Goal: Find contact information: Find contact information

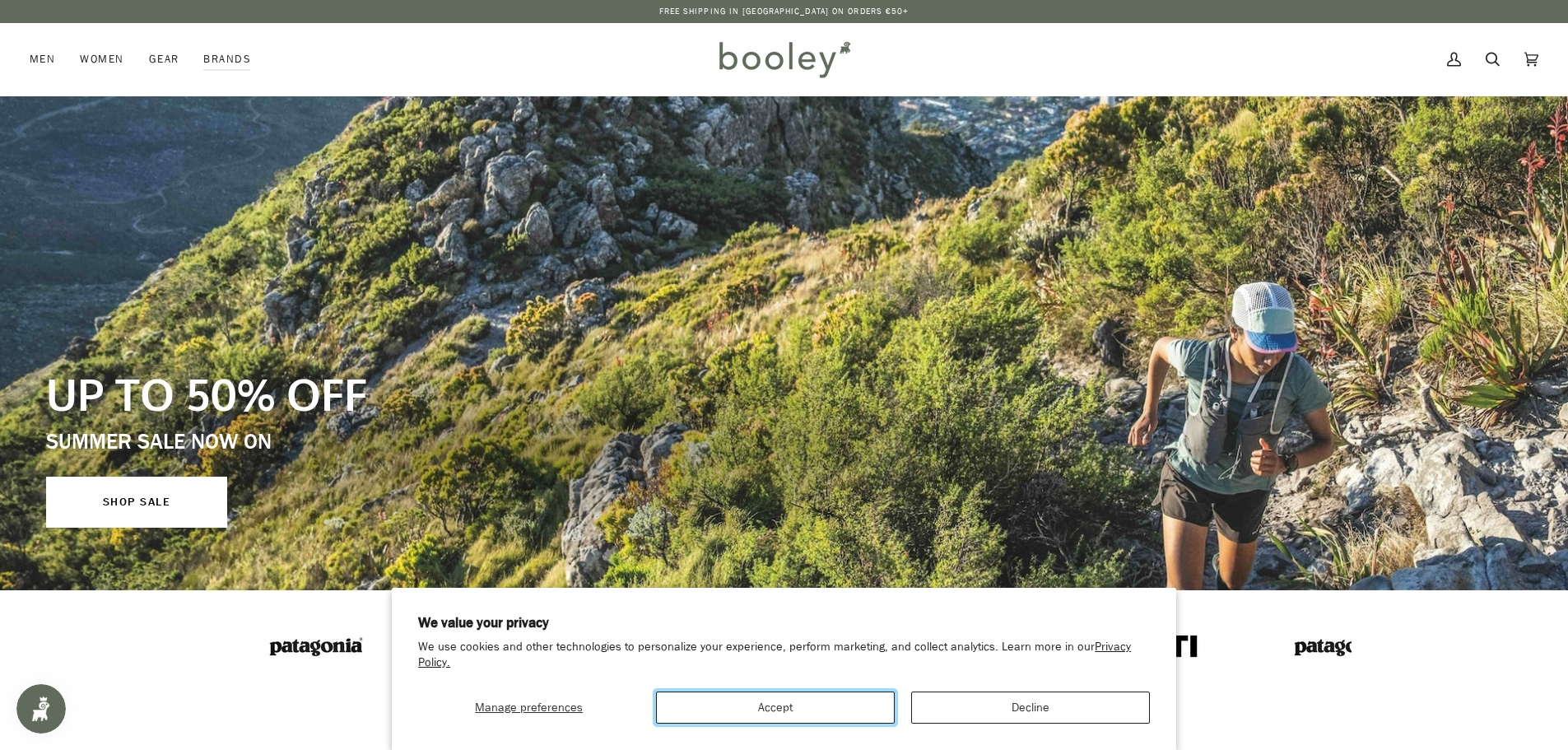
click at [829, 701] on button "Accept" at bounding box center [775, 707] width 239 height 32
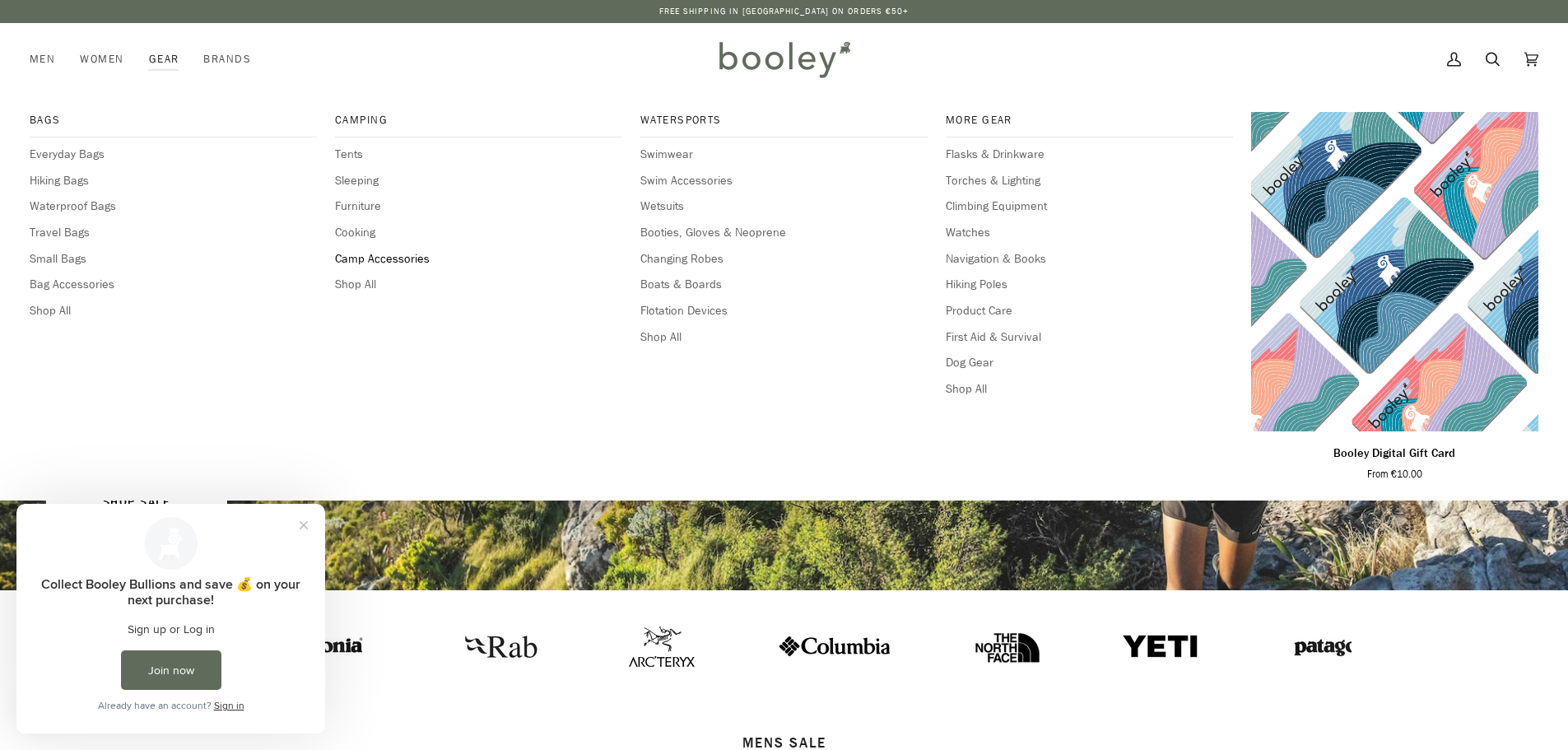
click at [411, 256] on span "Camp Accessories" at bounding box center [478, 259] width 287 height 18
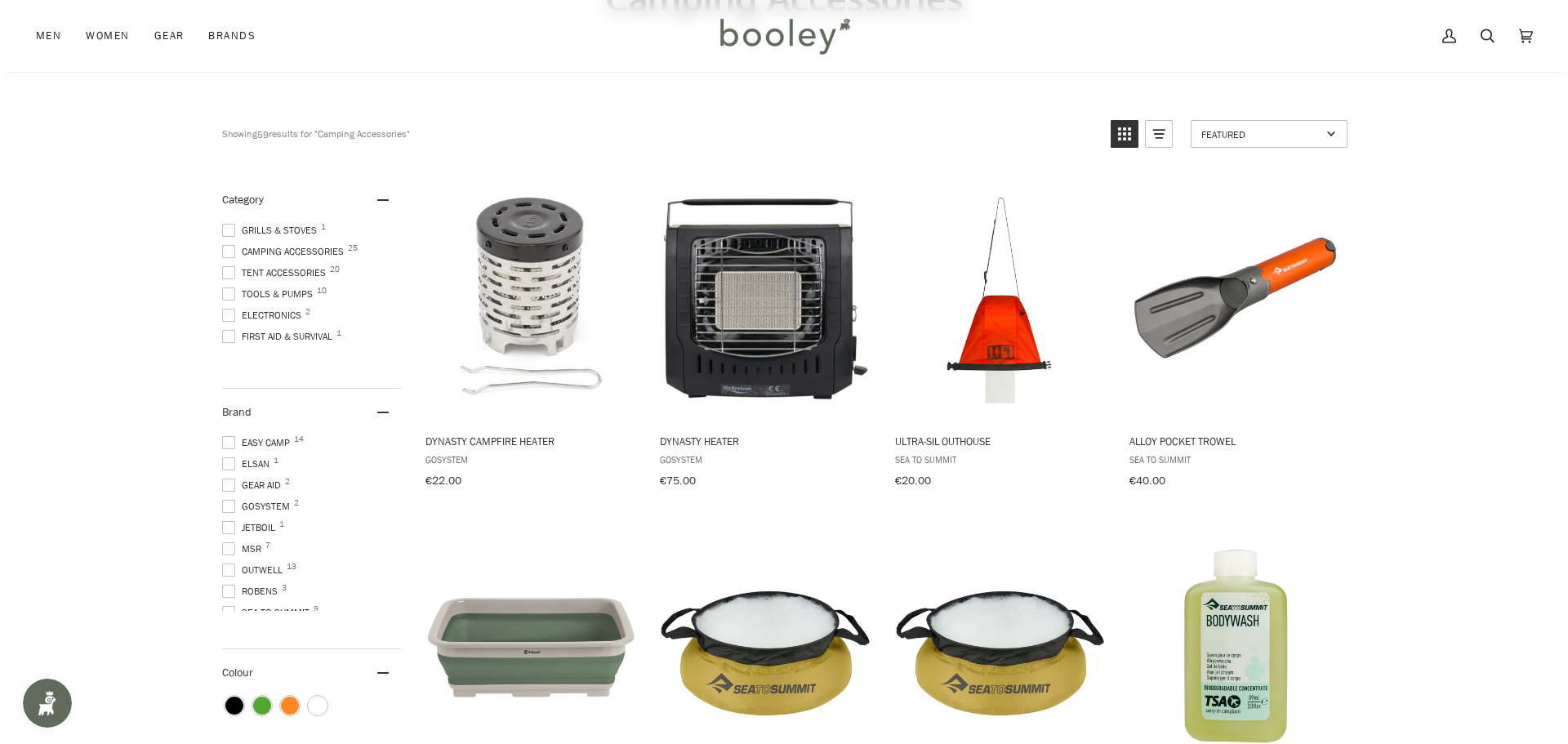
scroll to position [109, 0]
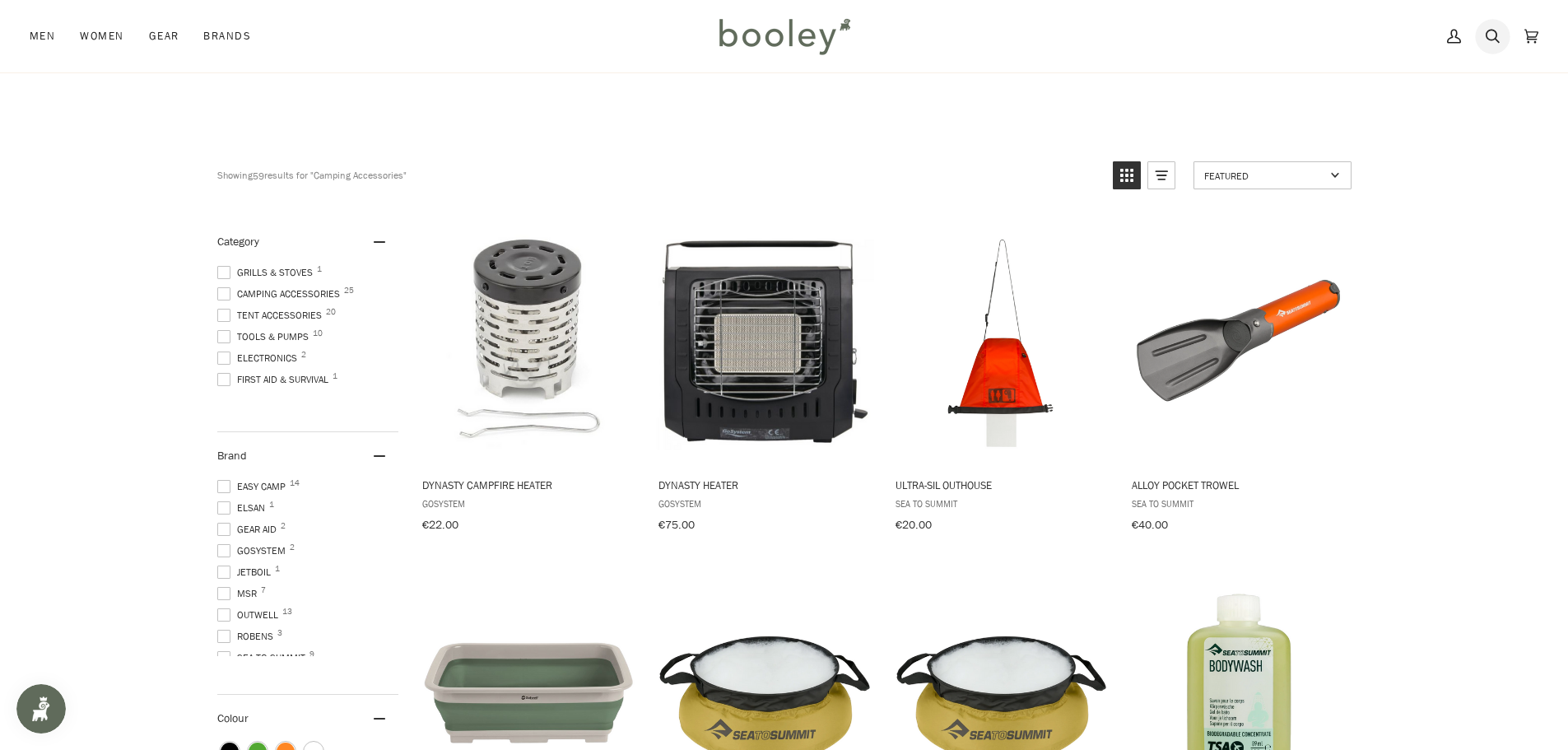
click at [1496, 34] on icon at bounding box center [1493, 36] width 14 height 25
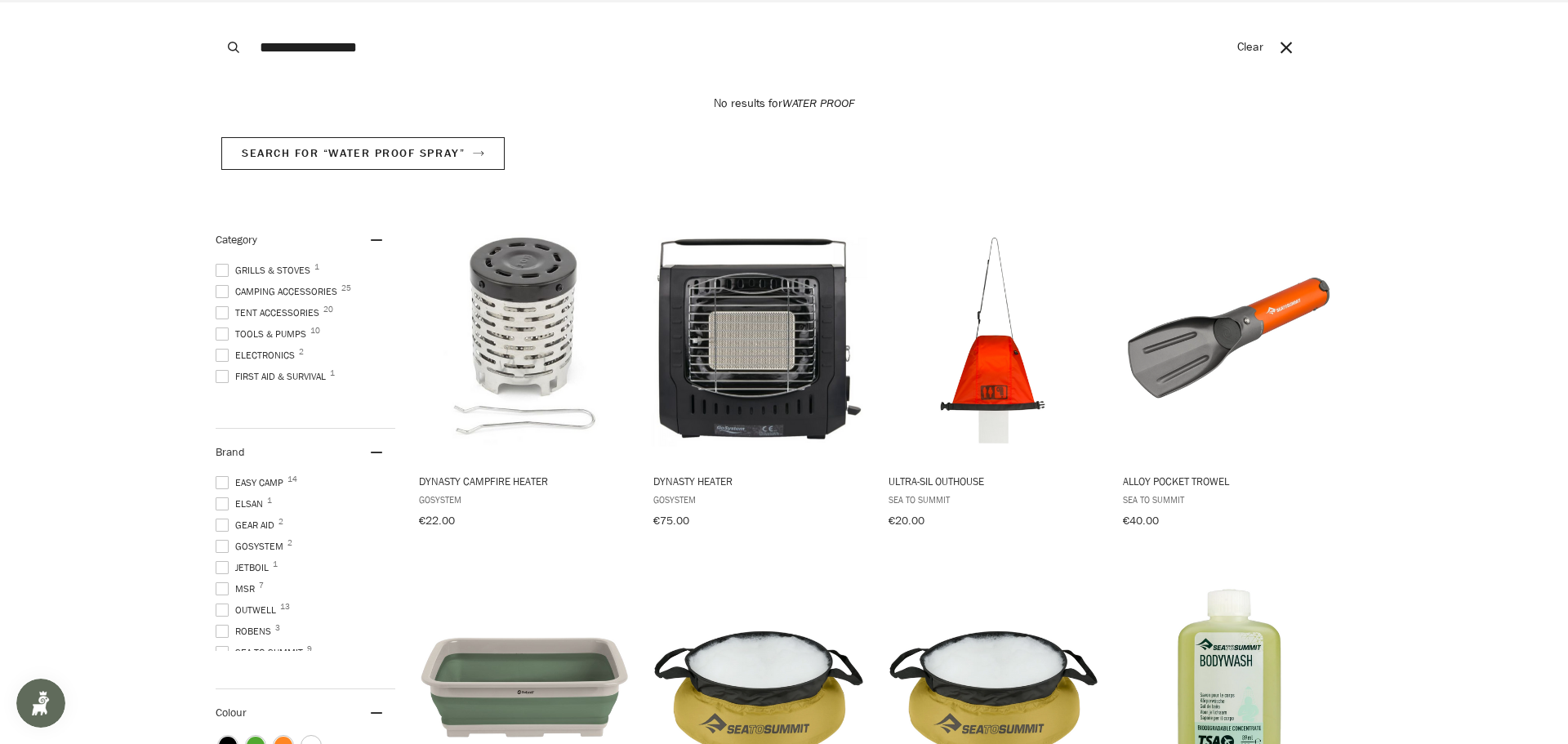
type input "**********"
click at [215, 0] on button "Search" at bounding box center [233, 47] width 36 height 95
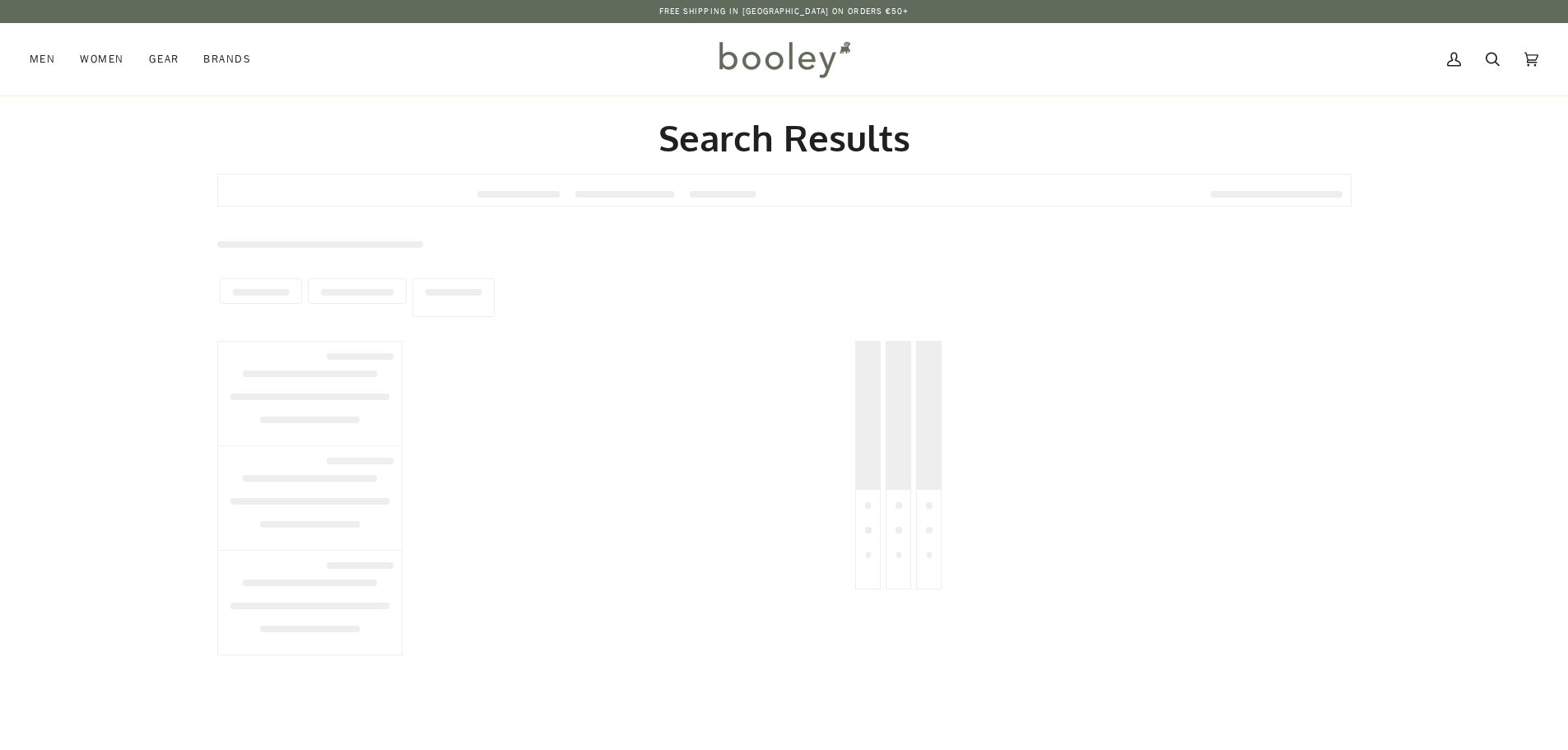
type input "**********"
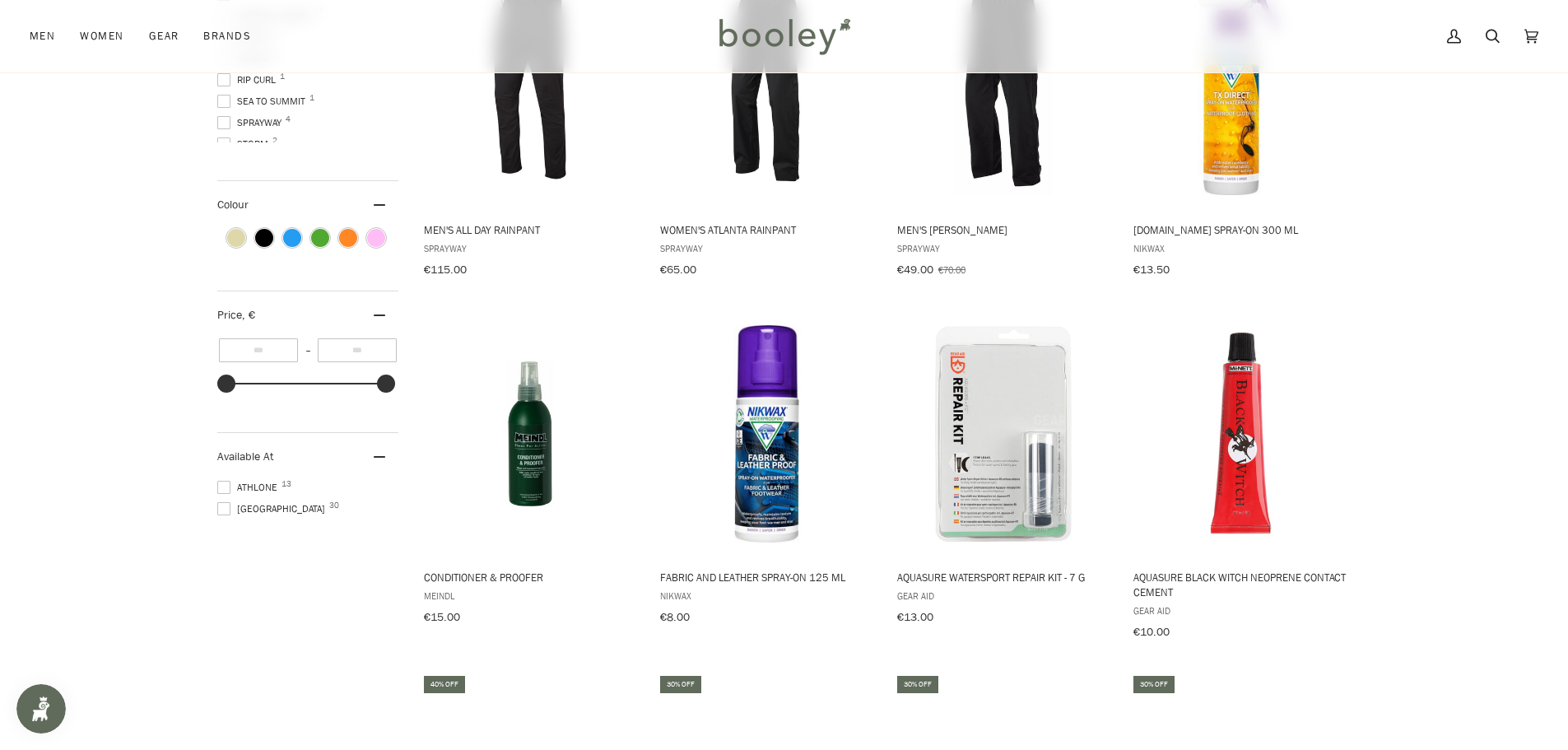
scroll to position [439, 0]
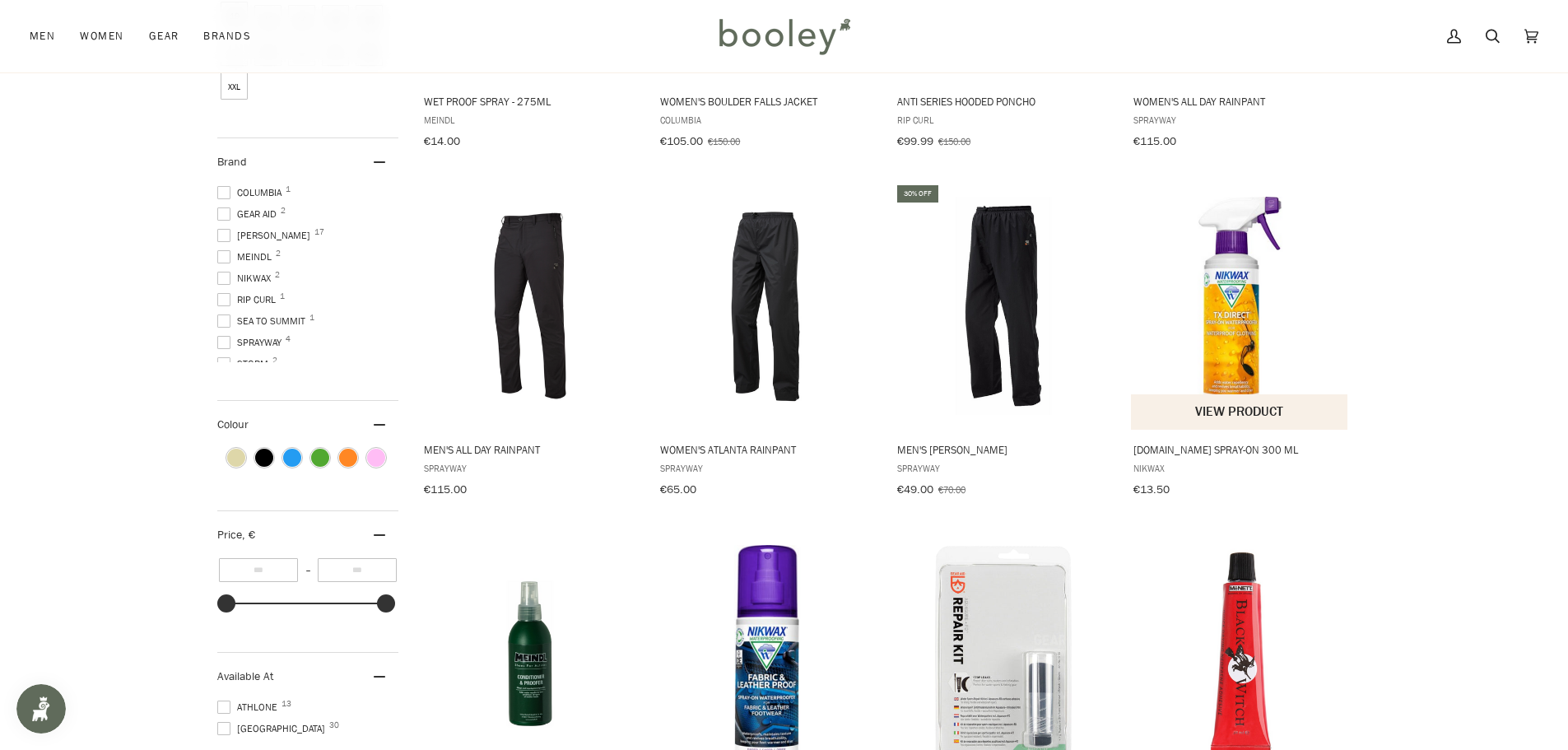
click at [1246, 308] on img "TX.Direct Spray-On 300 ml" at bounding box center [1240, 305] width 218 height 218
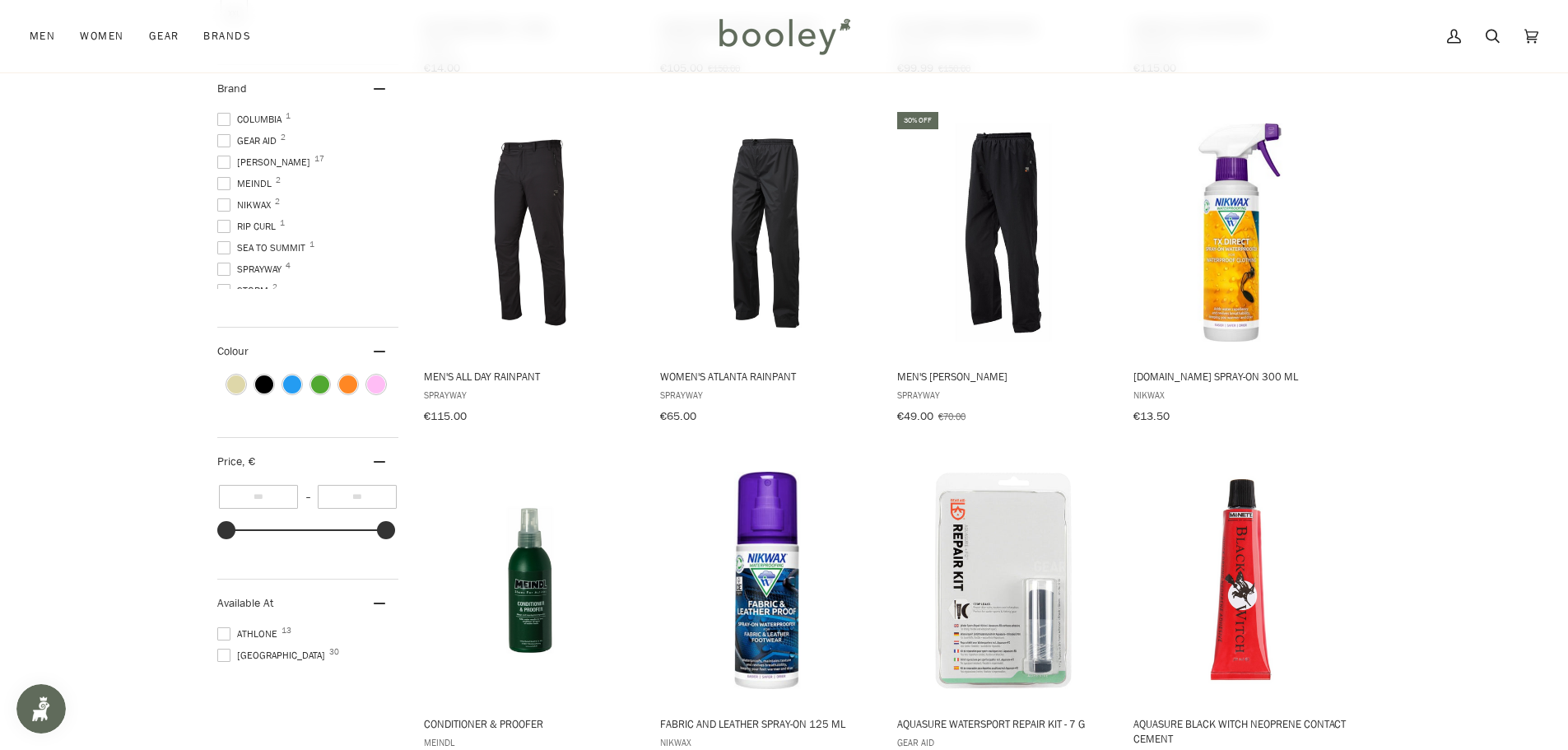
scroll to position [549, 0]
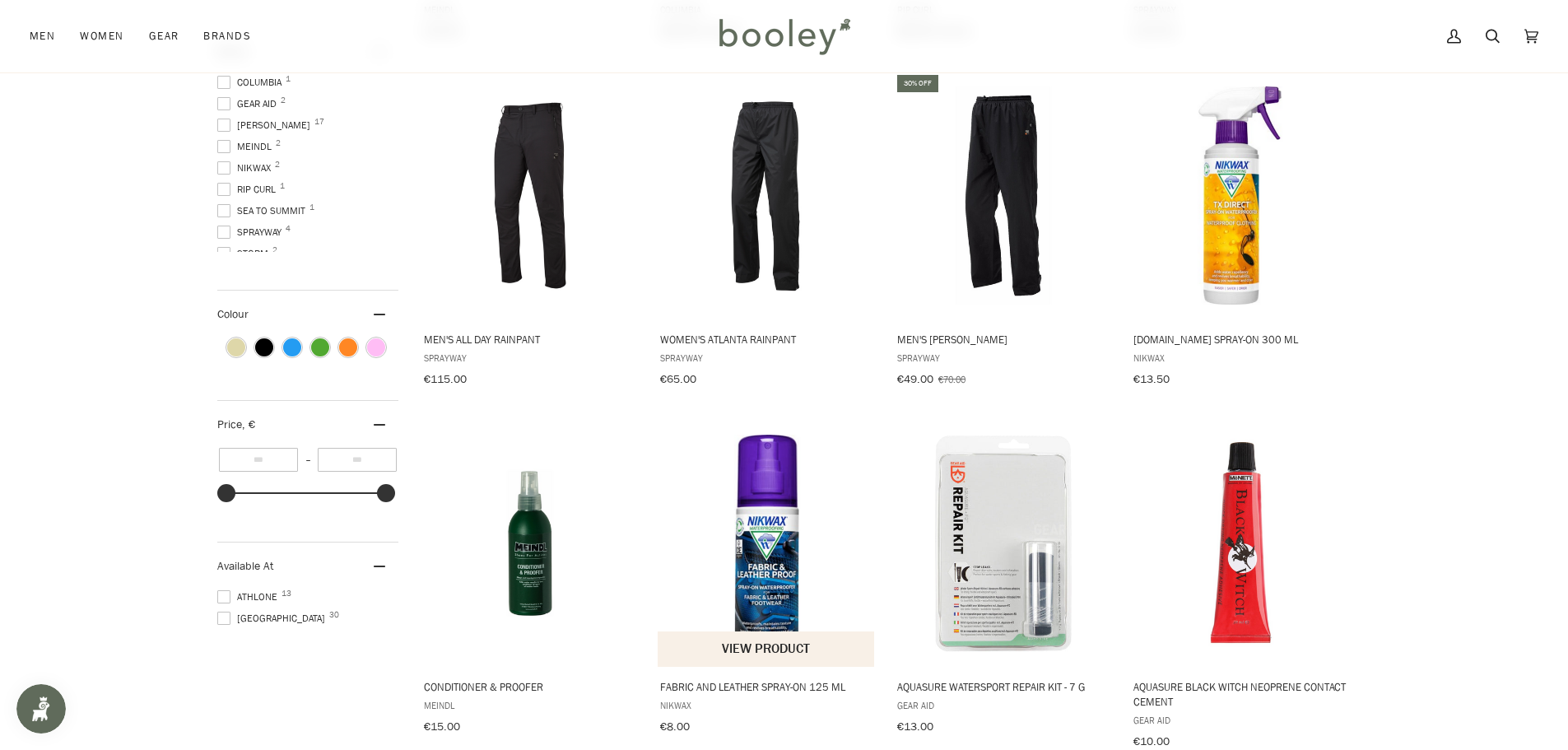
click at [792, 551] on img "Fabric and Leather Spray-On 125 ml" at bounding box center [766, 542] width 218 height 218
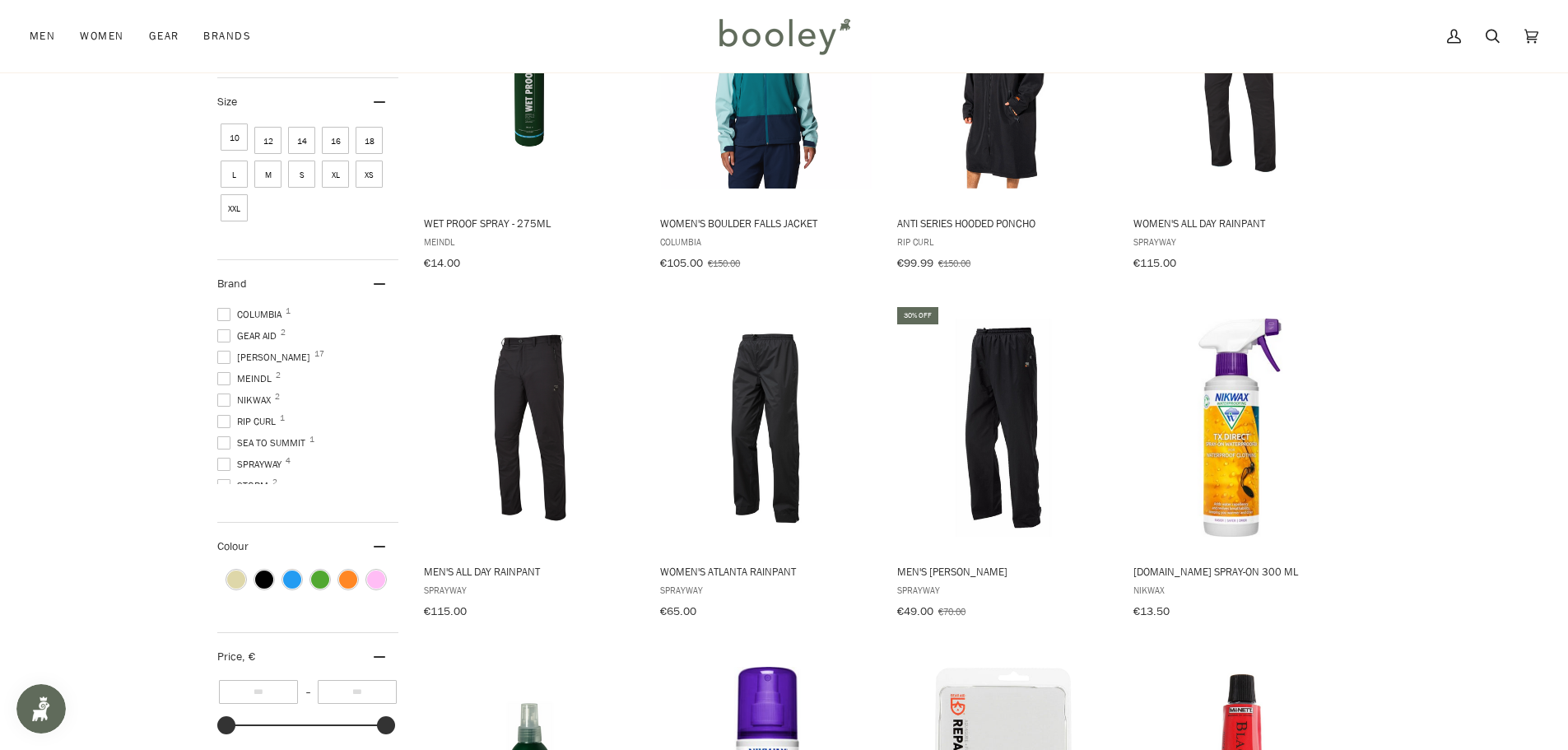
scroll to position [220, 0]
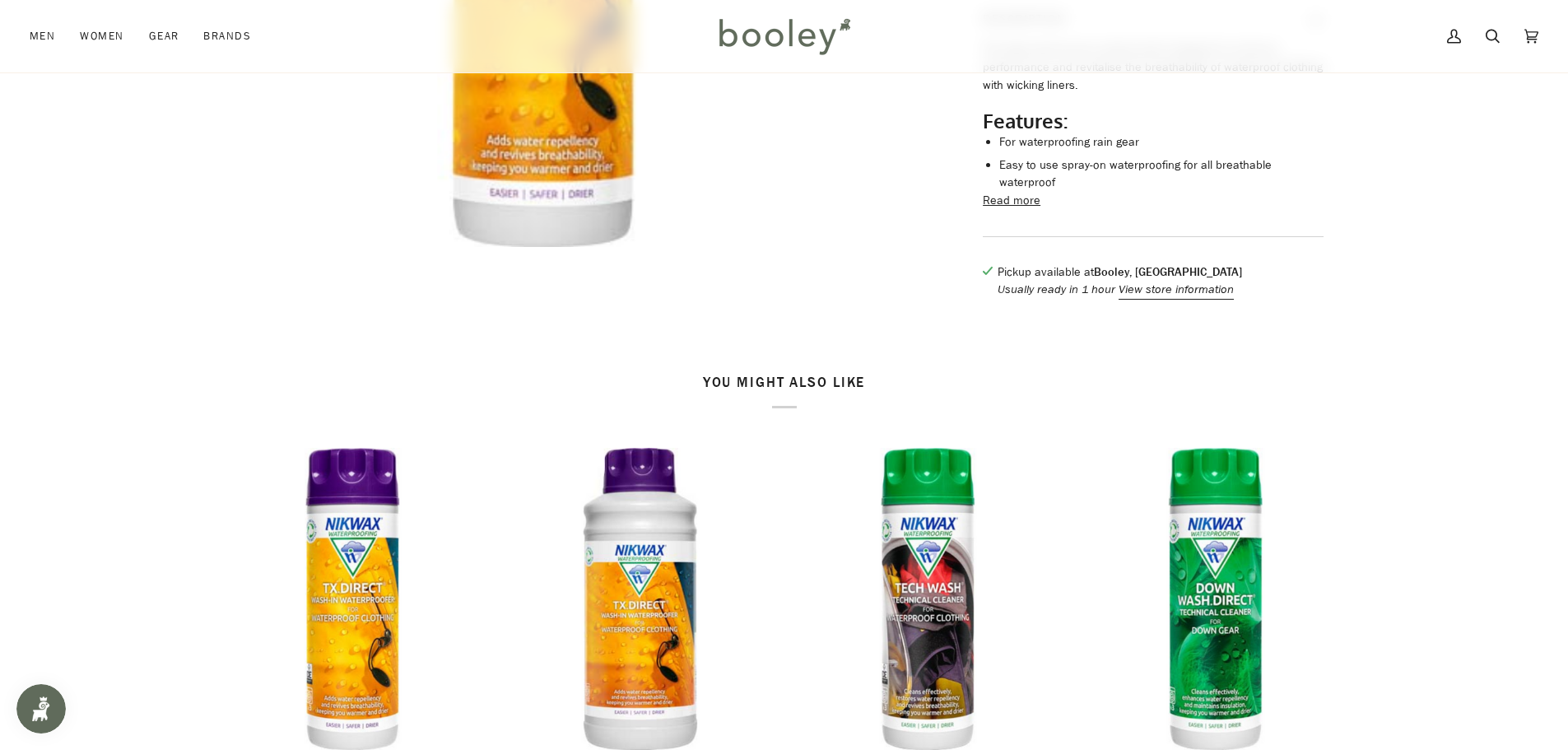
scroll to position [439, 0]
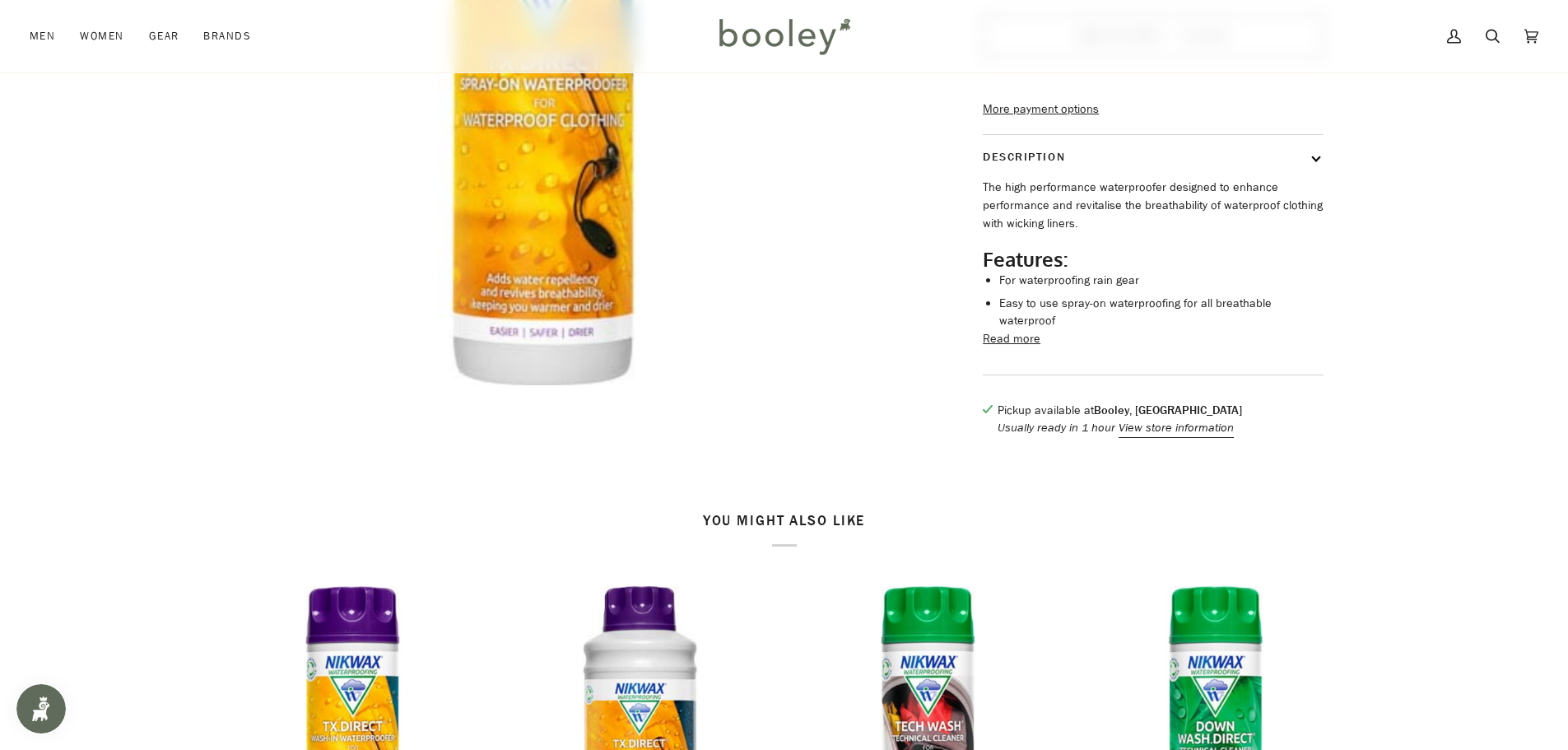
click at [1036, 347] on button "Read more" at bounding box center [1011, 339] width 58 height 18
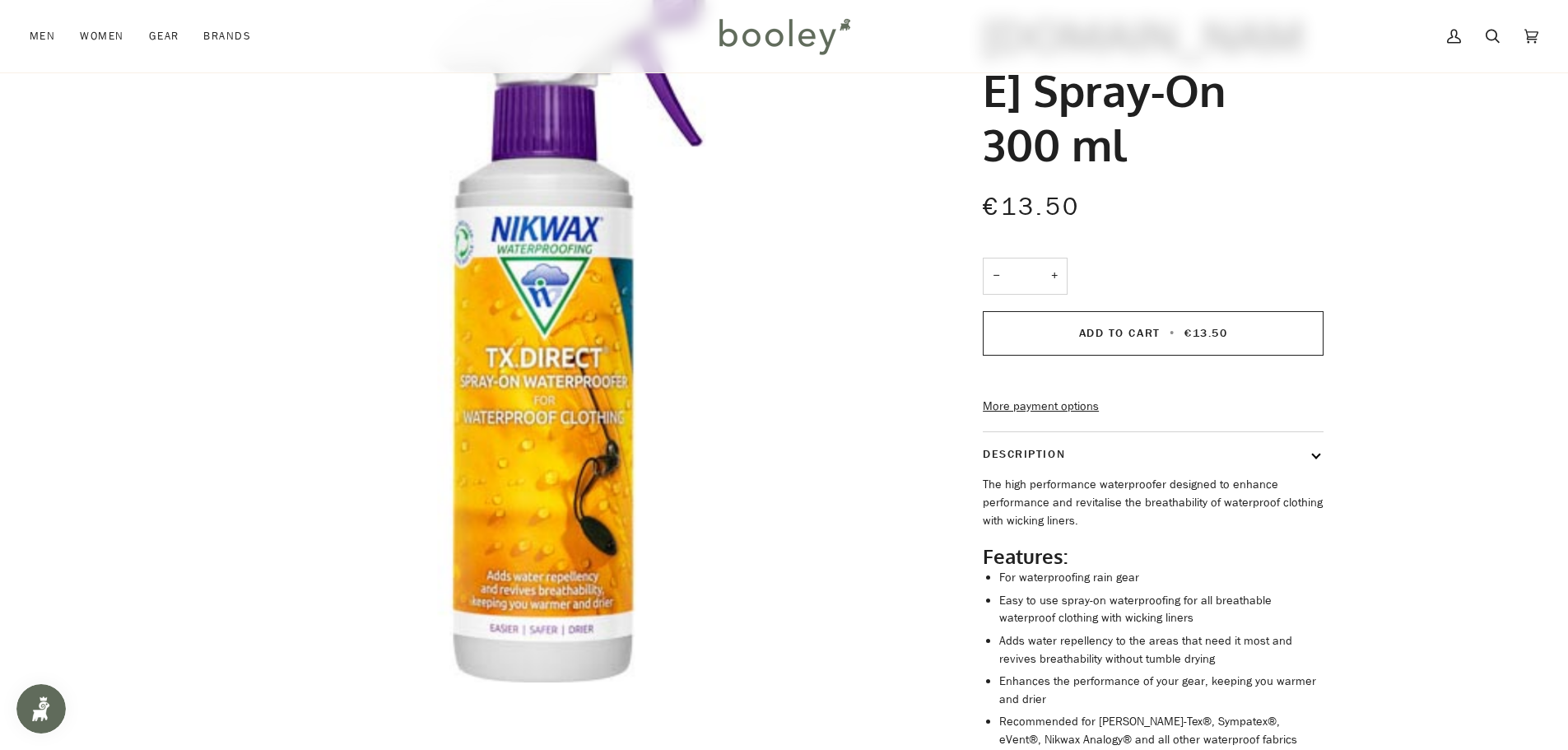
scroll to position [220, 0]
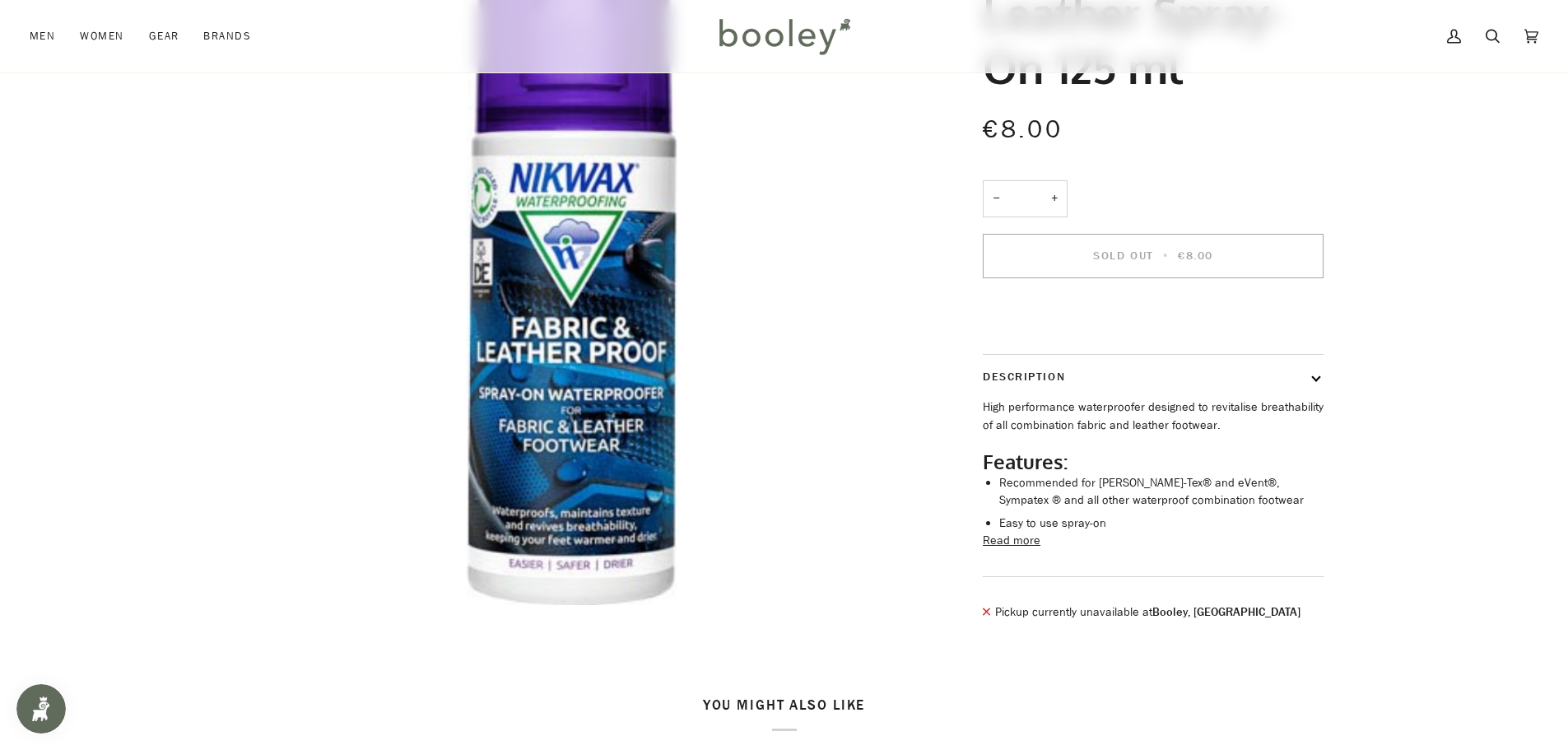
scroll to position [439, 0]
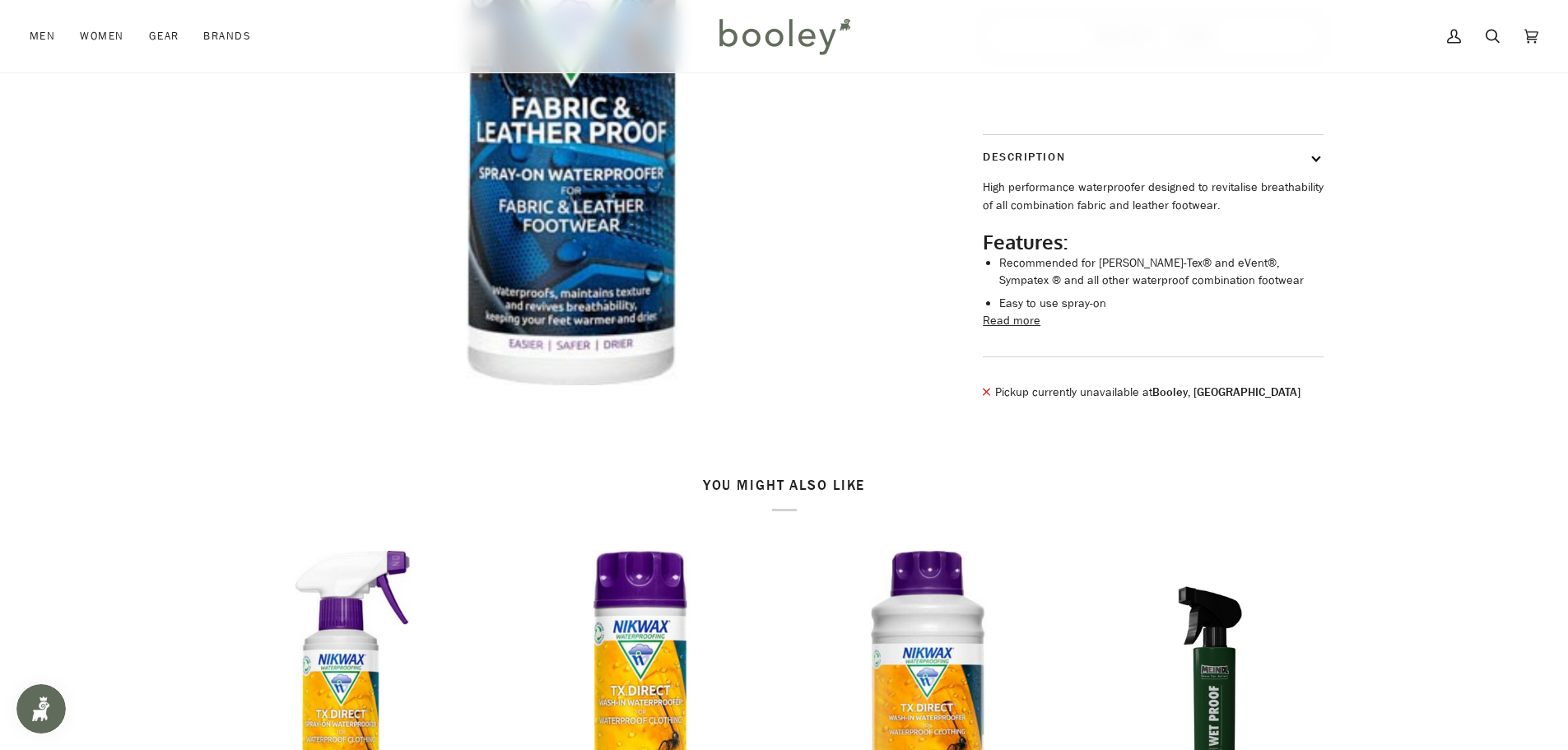
click at [1027, 330] on button "Read more" at bounding box center [1011, 321] width 58 height 18
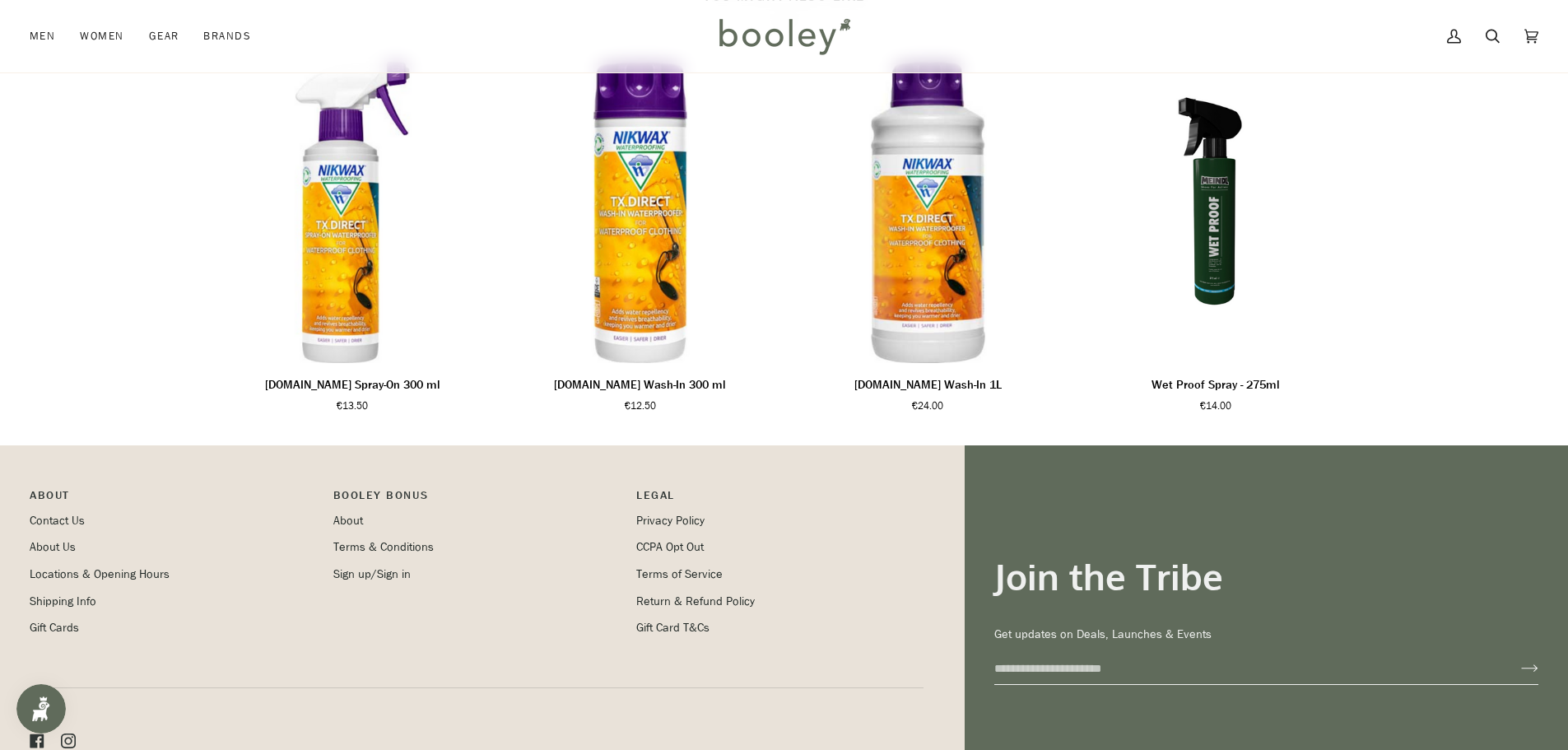
scroll to position [1216, 0]
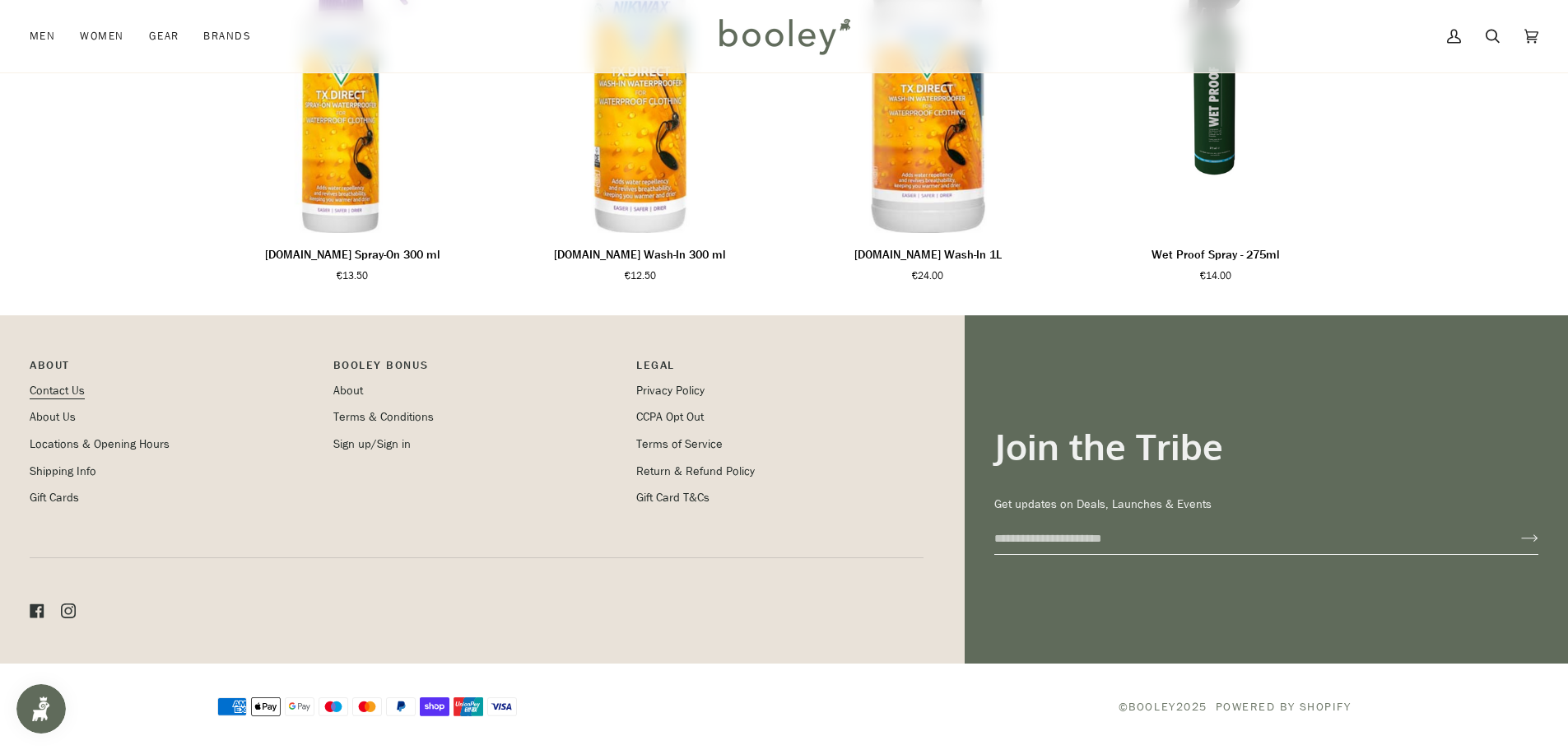
click at [66, 392] on link "Contact Us" at bounding box center [57, 391] width 55 height 16
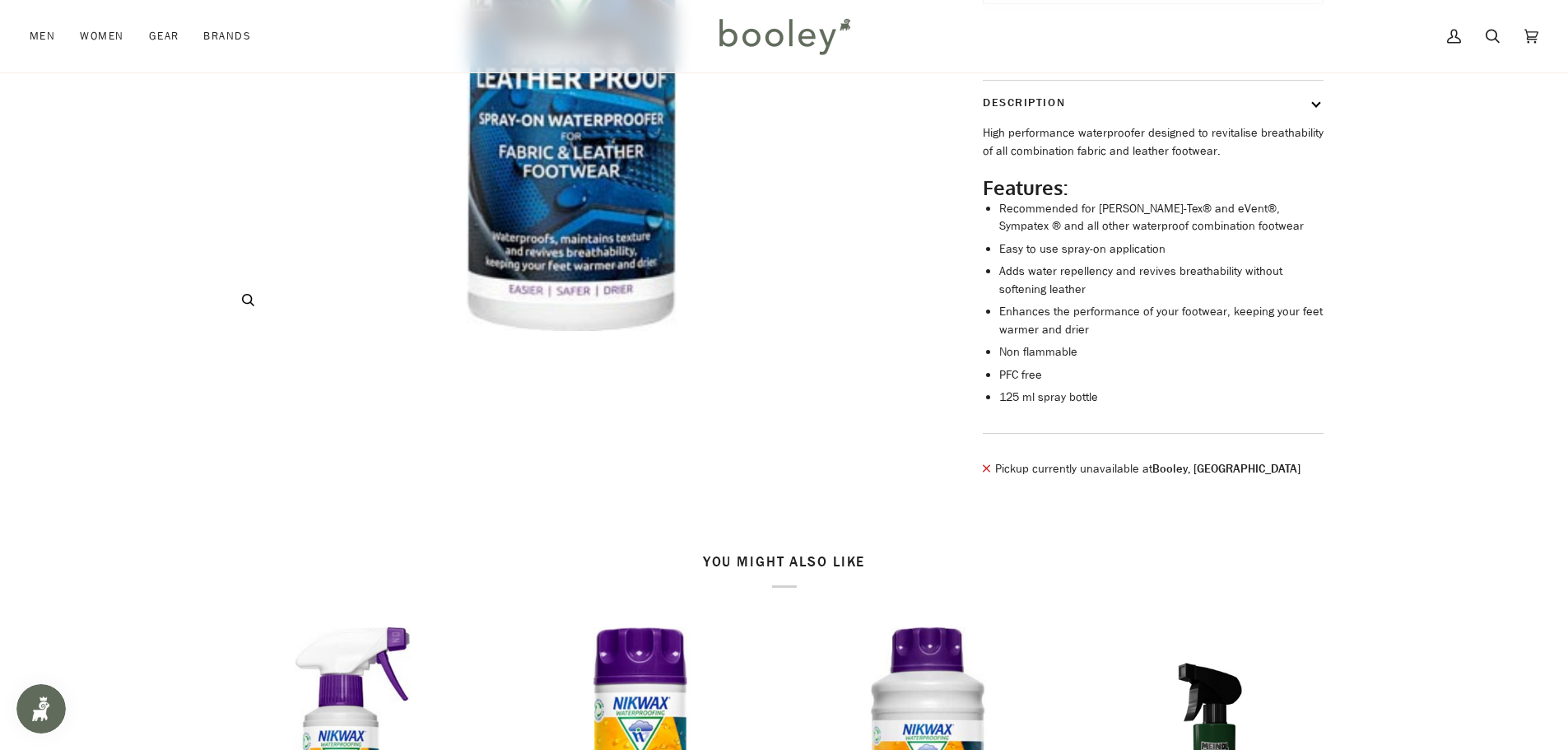
scroll to position [54, 0]
